Goal: Navigation & Orientation: Find specific page/section

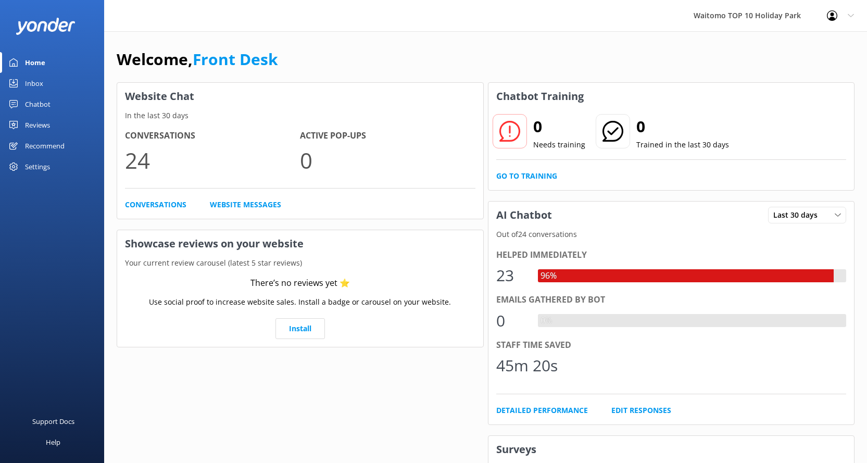
click at [42, 83] on div "Inbox" at bounding box center [34, 83] width 18 height 21
